Goal: Transaction & Acquisition: Book appointment/travel/reservation

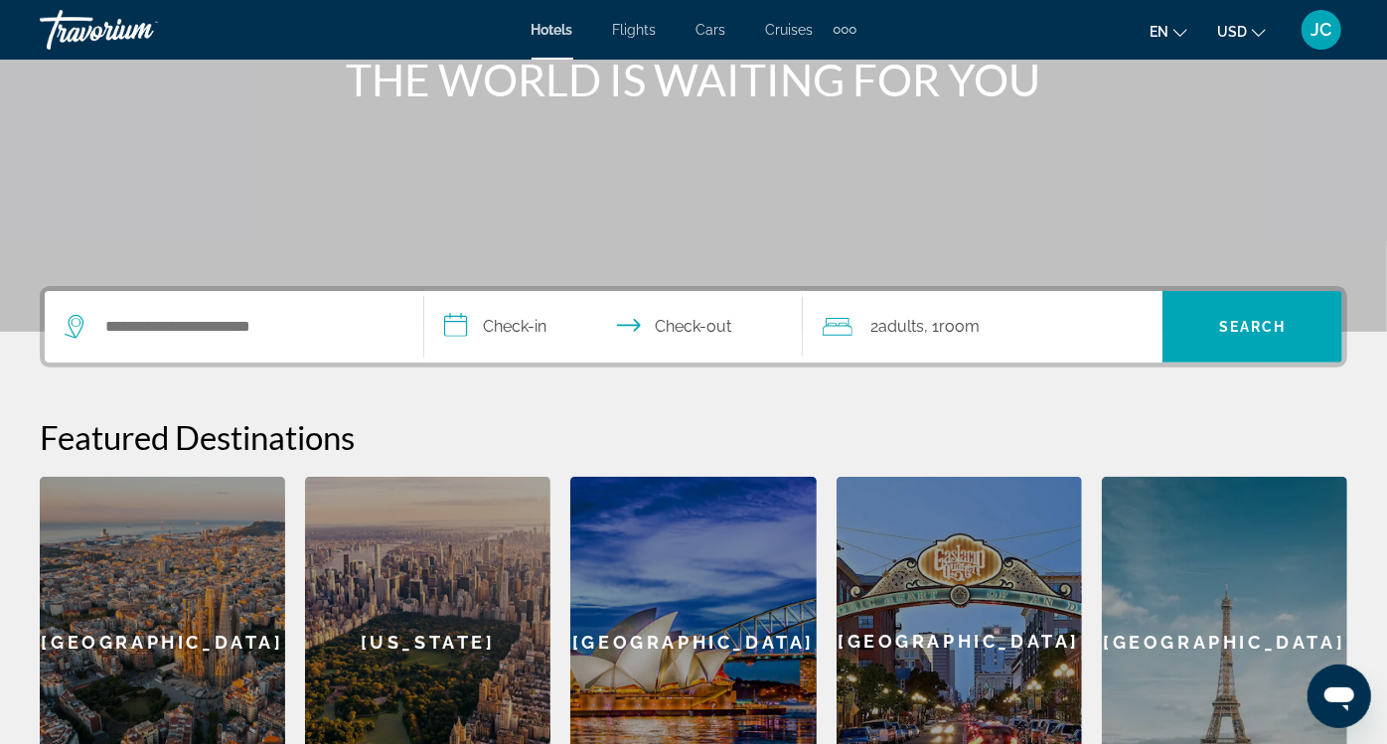
scroll to position [294, 0]
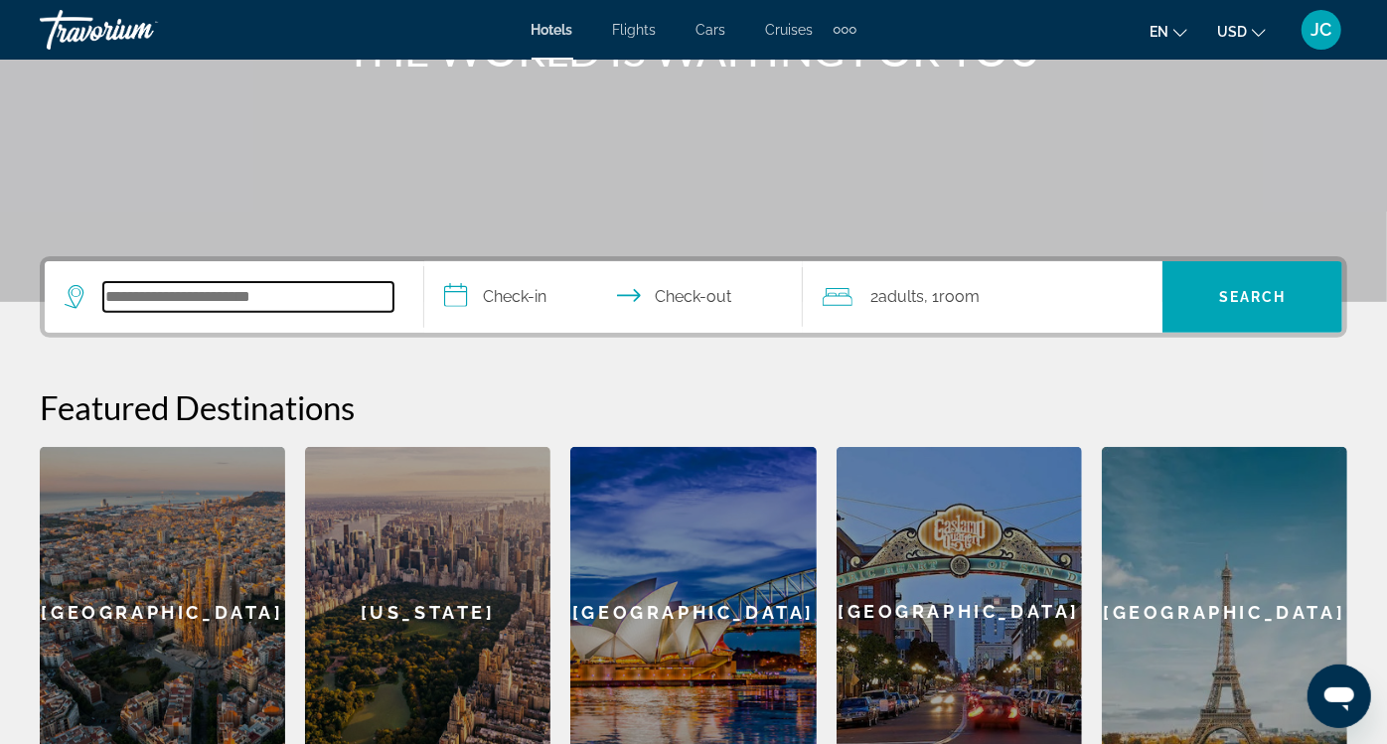
click at [326, 303] on input "Search widget" at bounding box center [248, 297] width 290 height 30
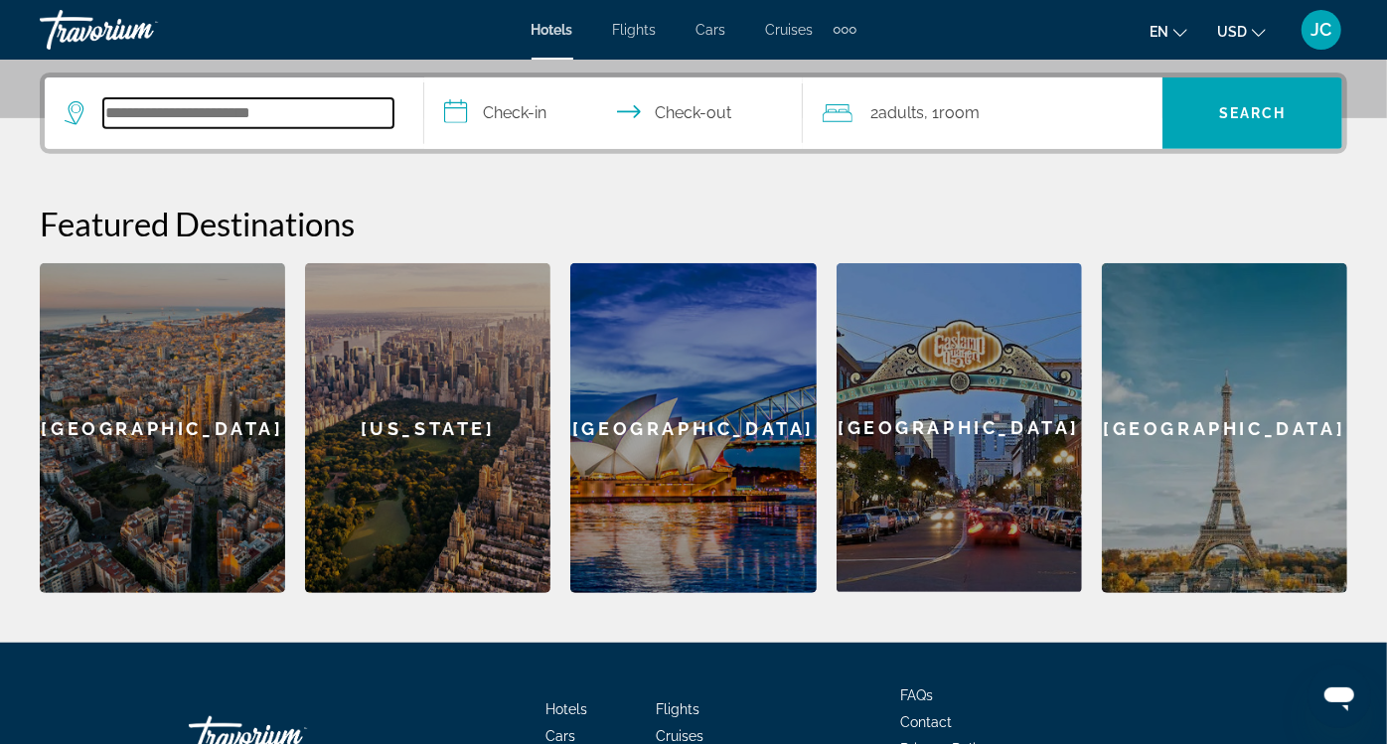
scroll to position [485, 0]
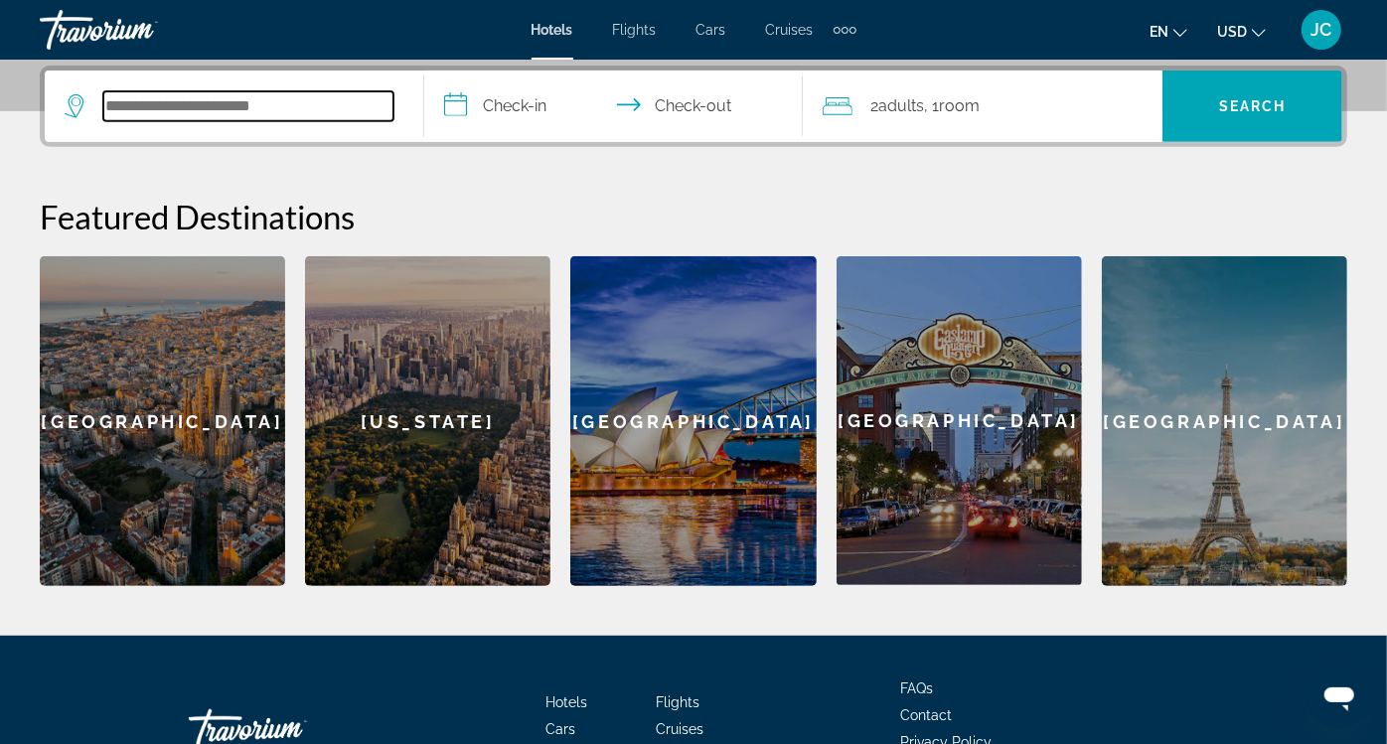
type input "*"
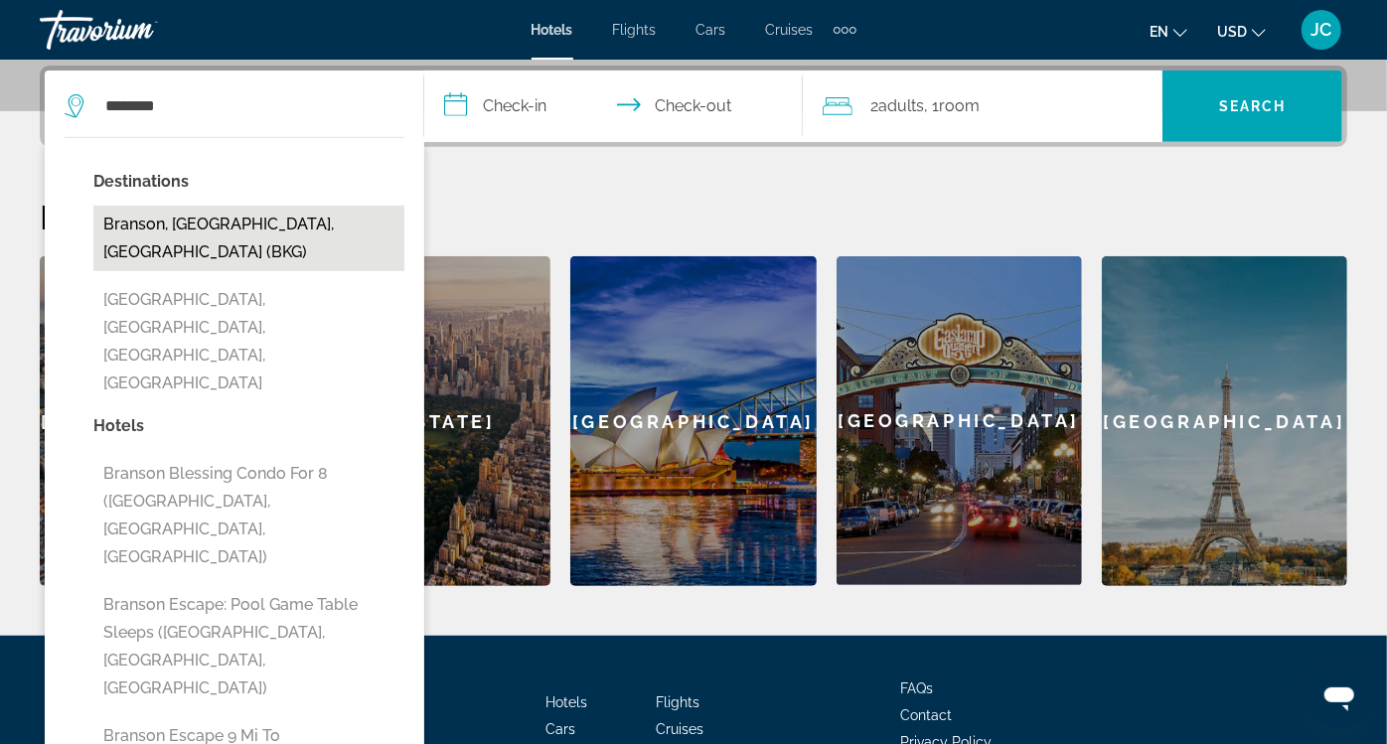
click at [288, 224] on button "Branson, [GEOGRAPHIC_DATA], [GEOGRAPHIC_DATA] (BKG)" at bounding box center [248, 239] width 311 height 66
type input "**********"
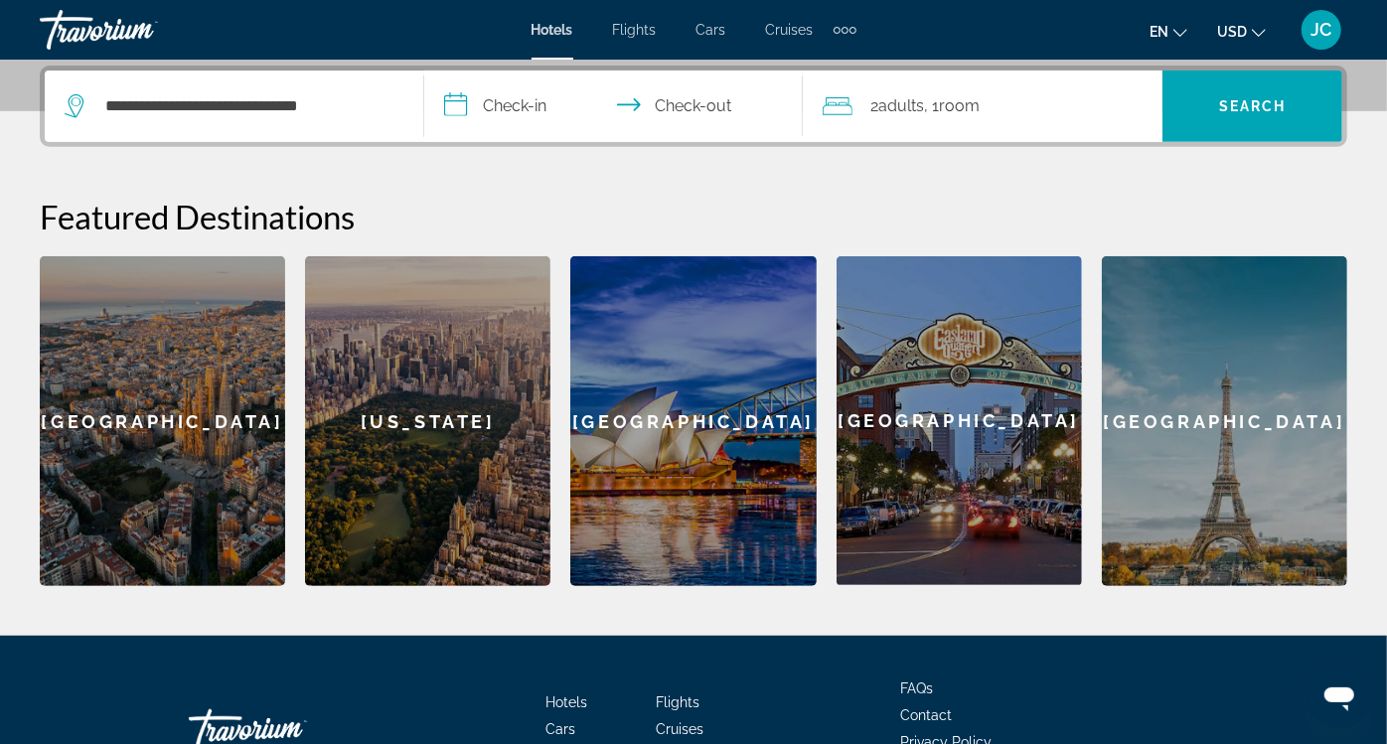
click at [613, 108] on input "**********" at bounding box center [617, 109] width 387 height 77
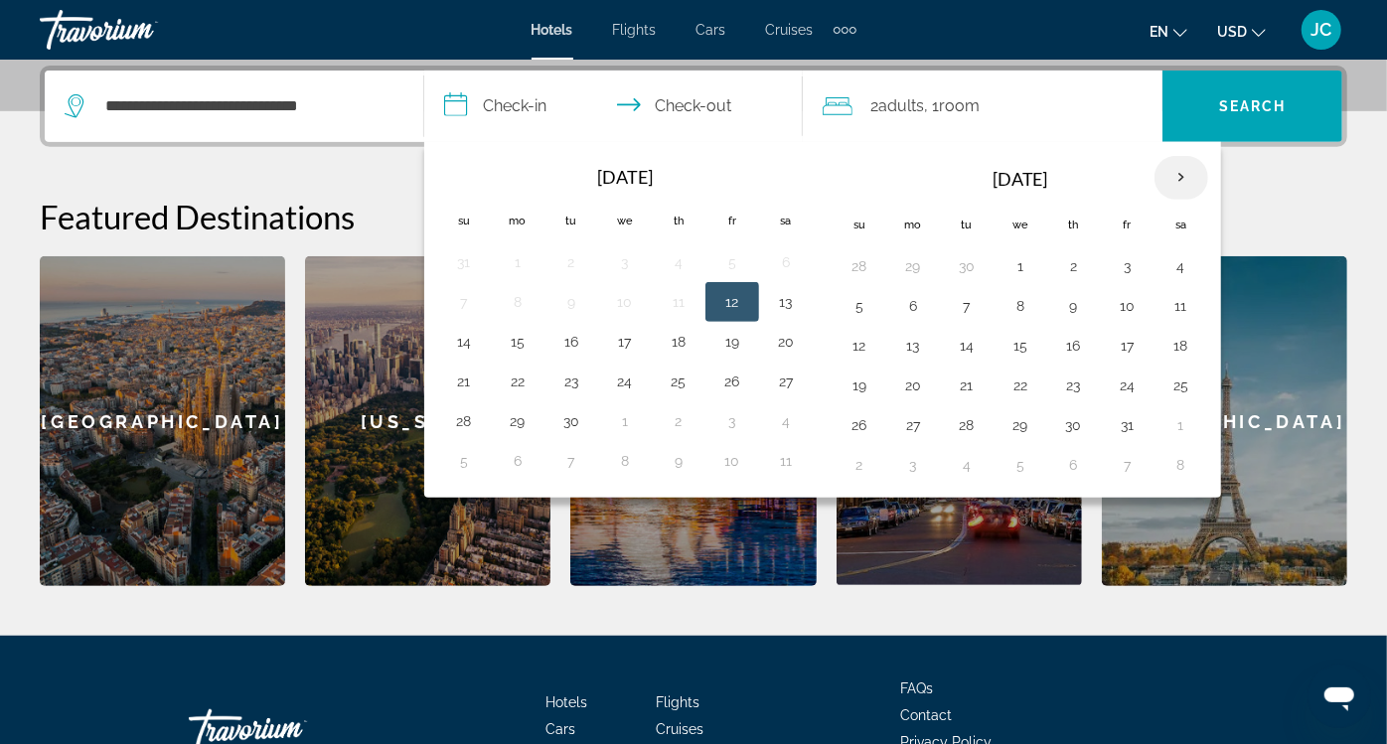
click at [1208, 184] on th "Next month" at bounding box center [1181, 178] width 54 height 44
drag, startPoint x: 962, startPoint y: 412, endPoint x: 990, endPoint y: 388, distance: 37.4
click at [875, 414] on button "23" at bounding box center [859, 425] width 32 height 28
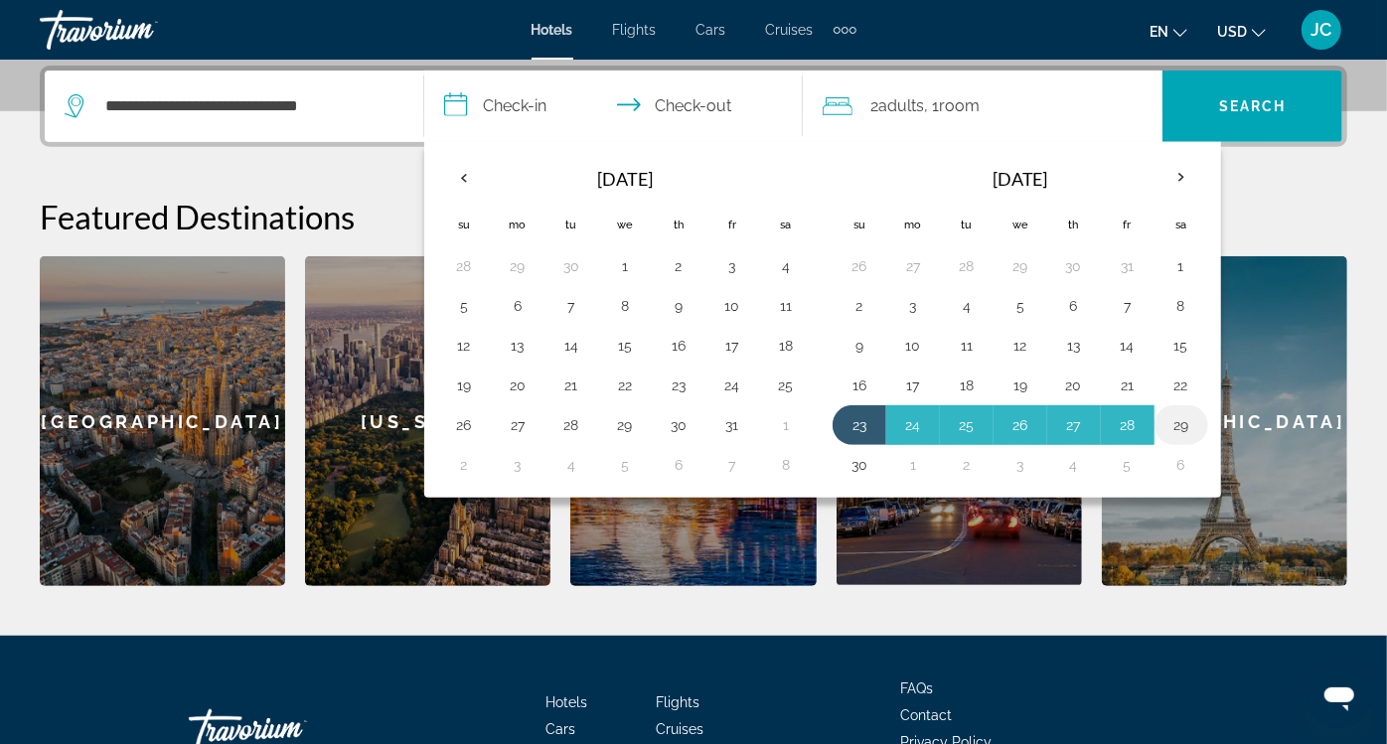
click at [1197, 420] on button "29" at bounding box center [1181, 425] width 32 height 28
type input "**********"
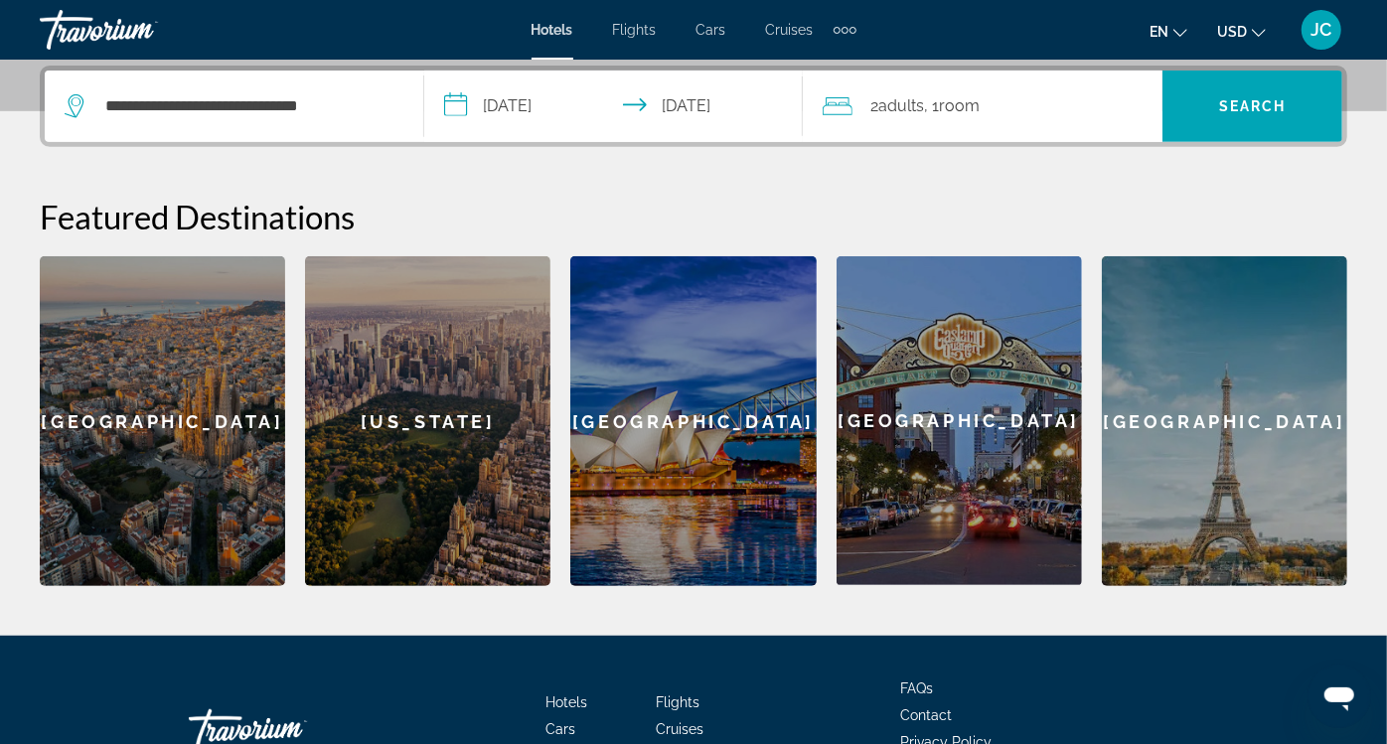
click at [979, 107] on span "Room" at bounding box center [959, 105] width 41 height 19
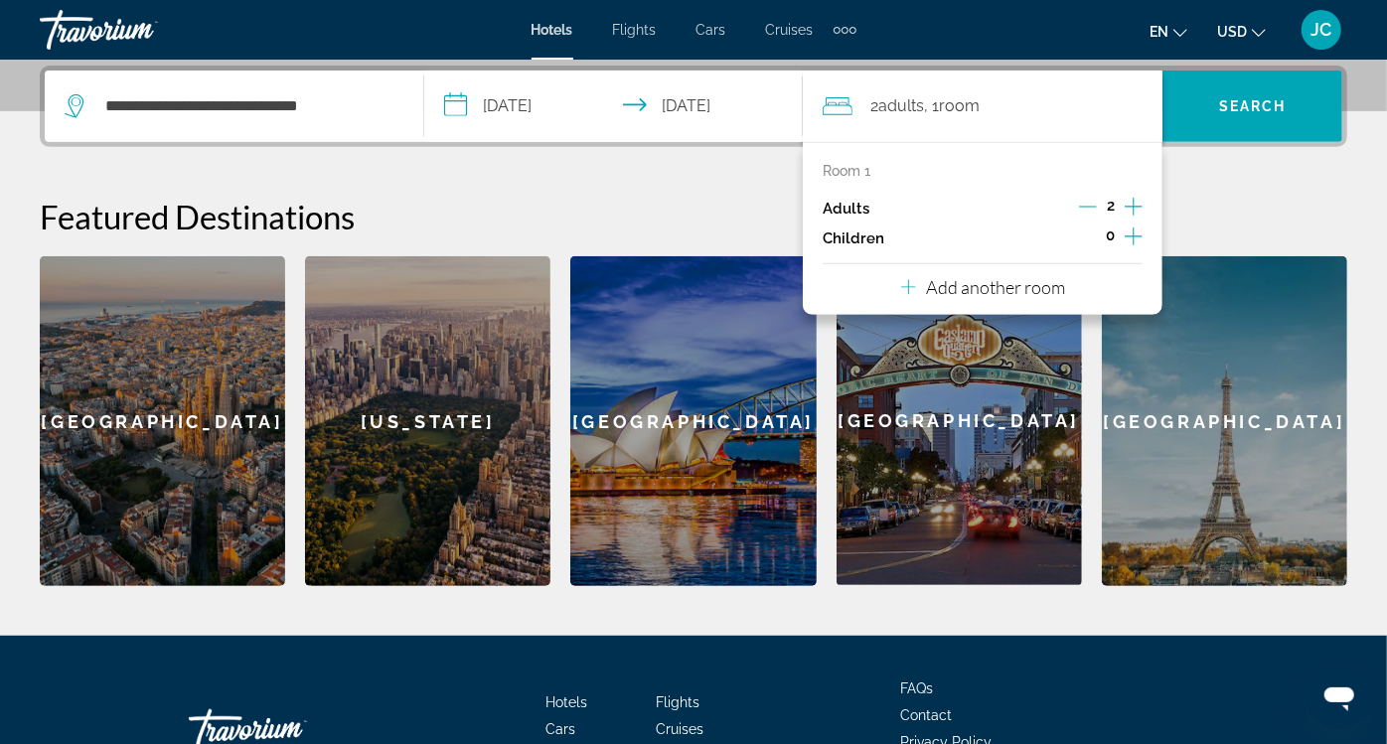
click at [1142, 204] on icon "Increment adults" at bounding box center [1133, 207] width 18 height 24
click at [990, 289] on p "Add another room" at bounding box center [995, 287] width 139 height 22
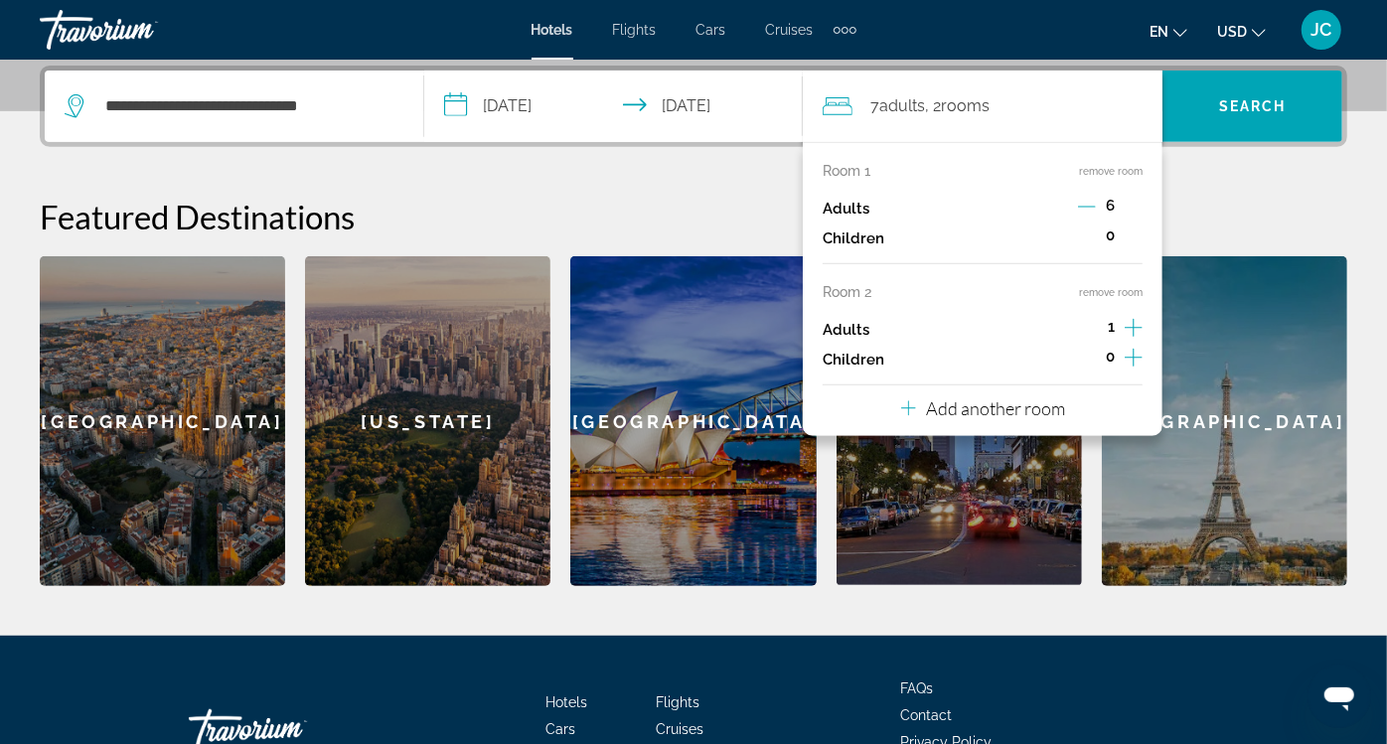
click at [1096, 204] on icon "Decrement adults" at bounding box center [1087, 207] width 18 height 18
click at [1142, 324] on icon "Increment adults" at bounding box center [1133, 328] width 18 height 24
click at [1142, 325] on icon "Increment adults" at bounding box center [1133, 328] width 18 height 24
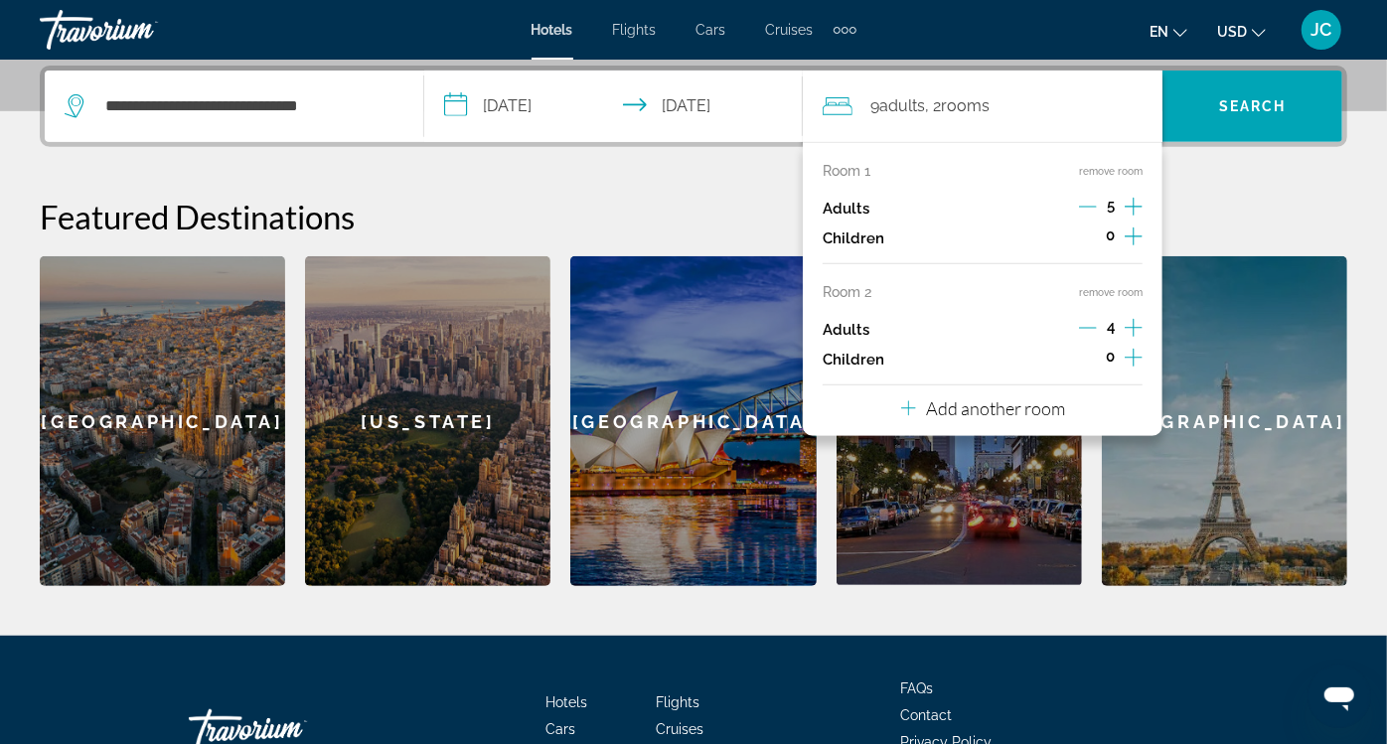
click at [1142, 325] on icon "Increment adults" at bounding box center [1133, 328] width 18 height 24
click at [1096, 323] on icon "Decrement adults" at bounding box center [1087, 328] width 18 height 18
click at [1246, 116] on span "Search widget" at bounding box center [1252, 106] width 180 height 48
